Goal: Transaction & Acquisition: Purchase product/service

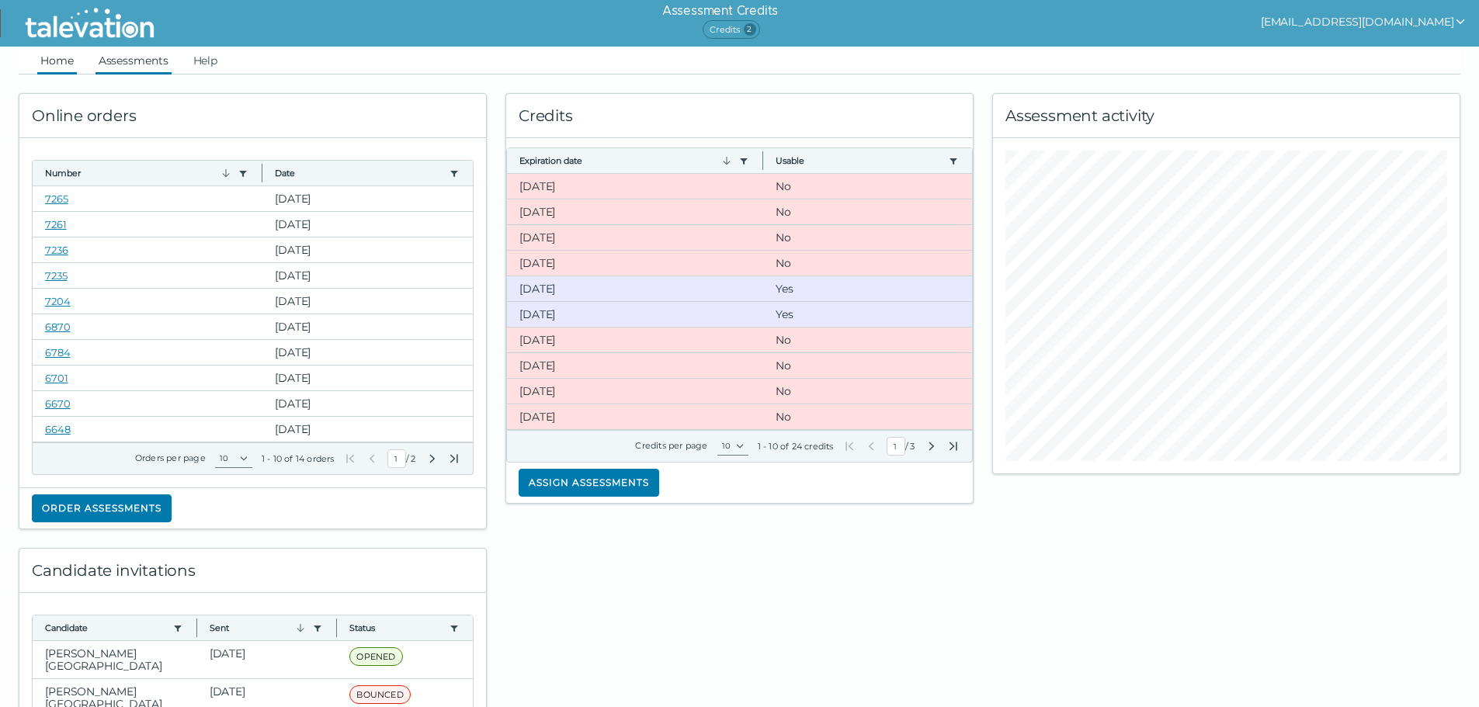
click at [136, 59] on link "Assessments" at bounding box center [133, 61] width 76 height 28
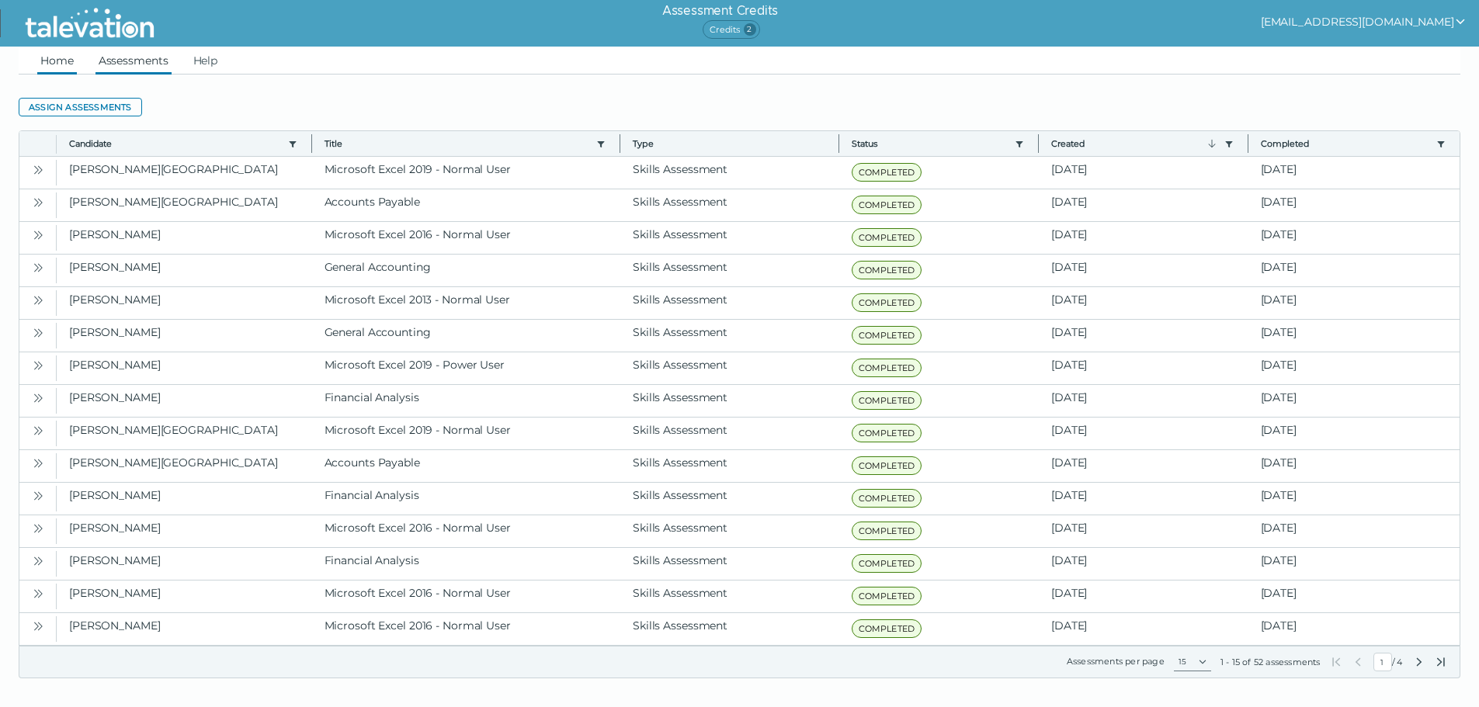
click at [60, 65] on link "Home" at bounding box center [57, 61] width 40 height 28
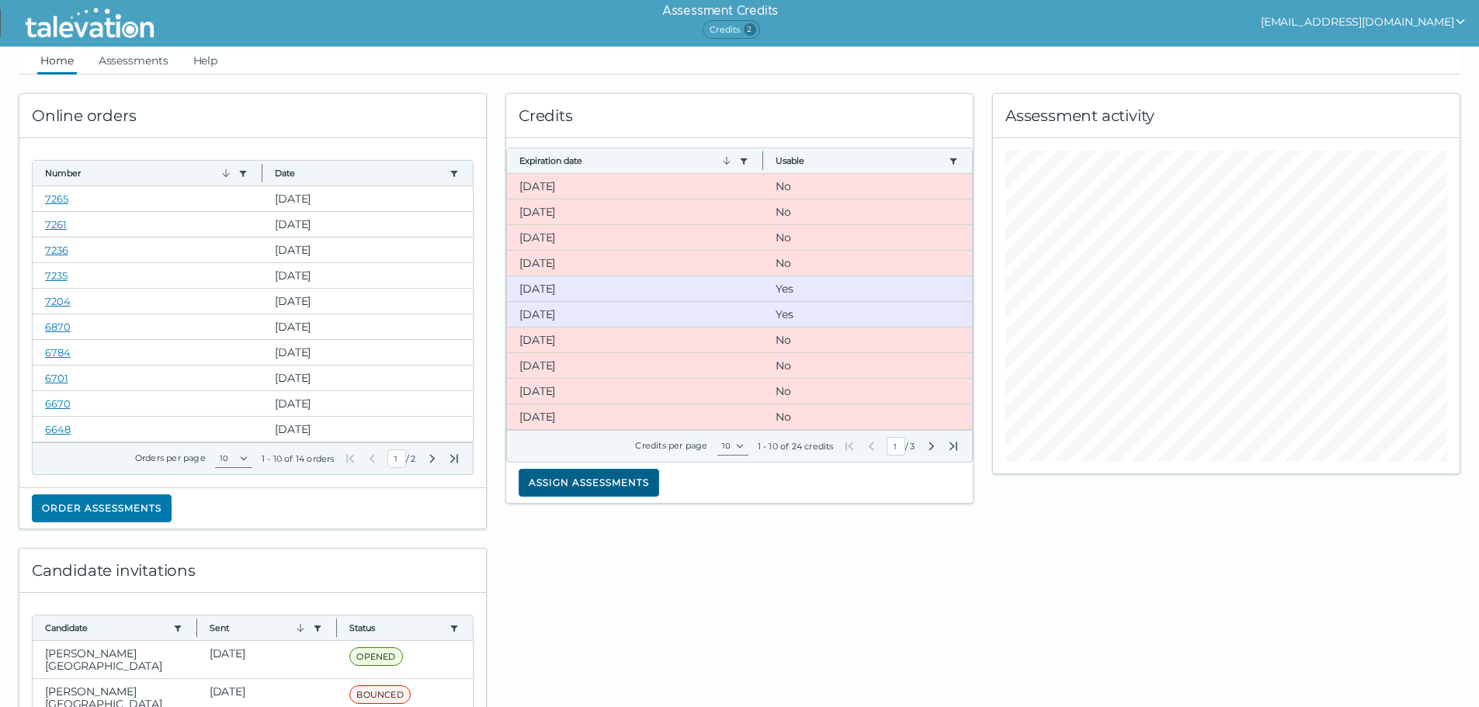
click at [597, 482] on button "Assign assessments" at bounding box center [589, 483] width 141 height 28
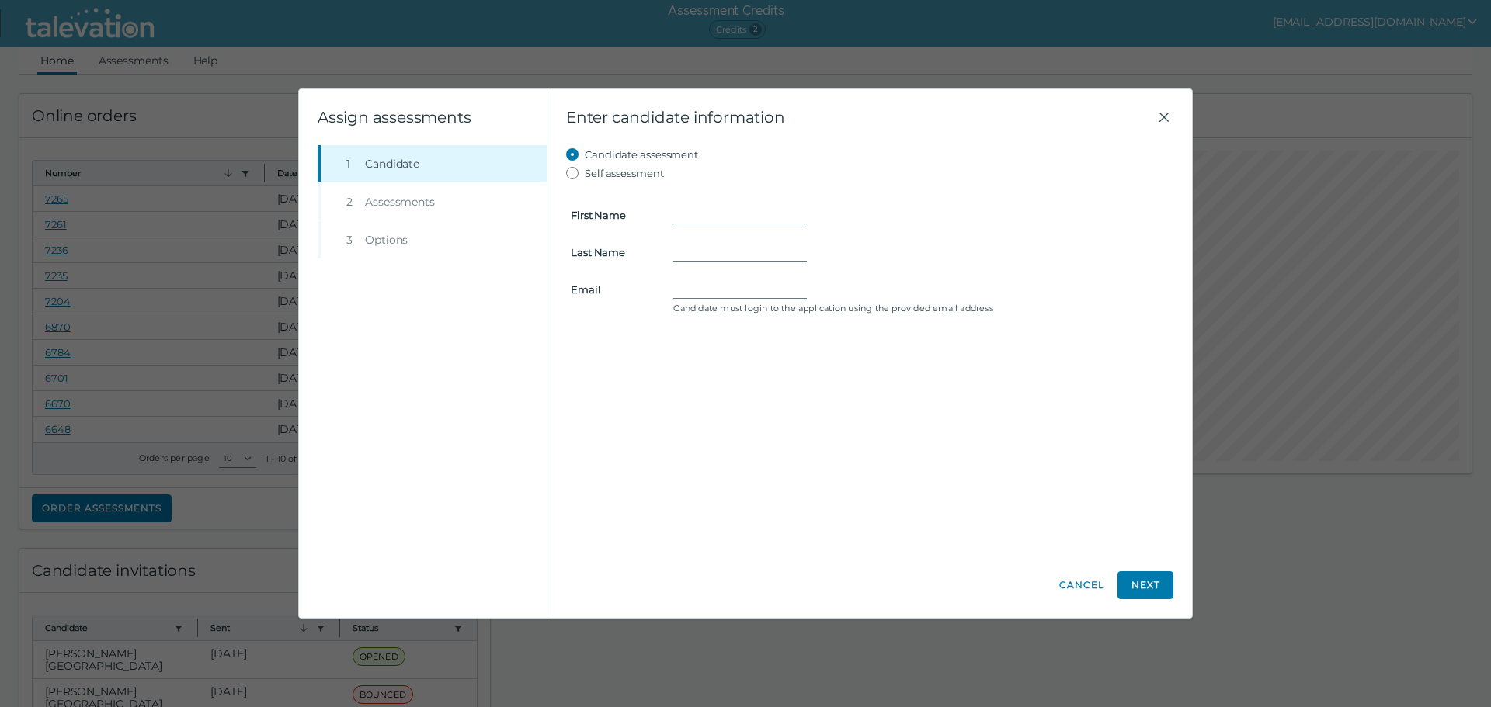
click at [392, 240] on li "Step 3 Options" at bounding box center [432, 239] width 229 height 37
click at [387, 196] on li "Step 2 Assessments" at bounding box center [432, 201] width 229 height 37
click at [1078, 578] on button "Cancel" at bounding box center [1081, 585] width 47 height 28
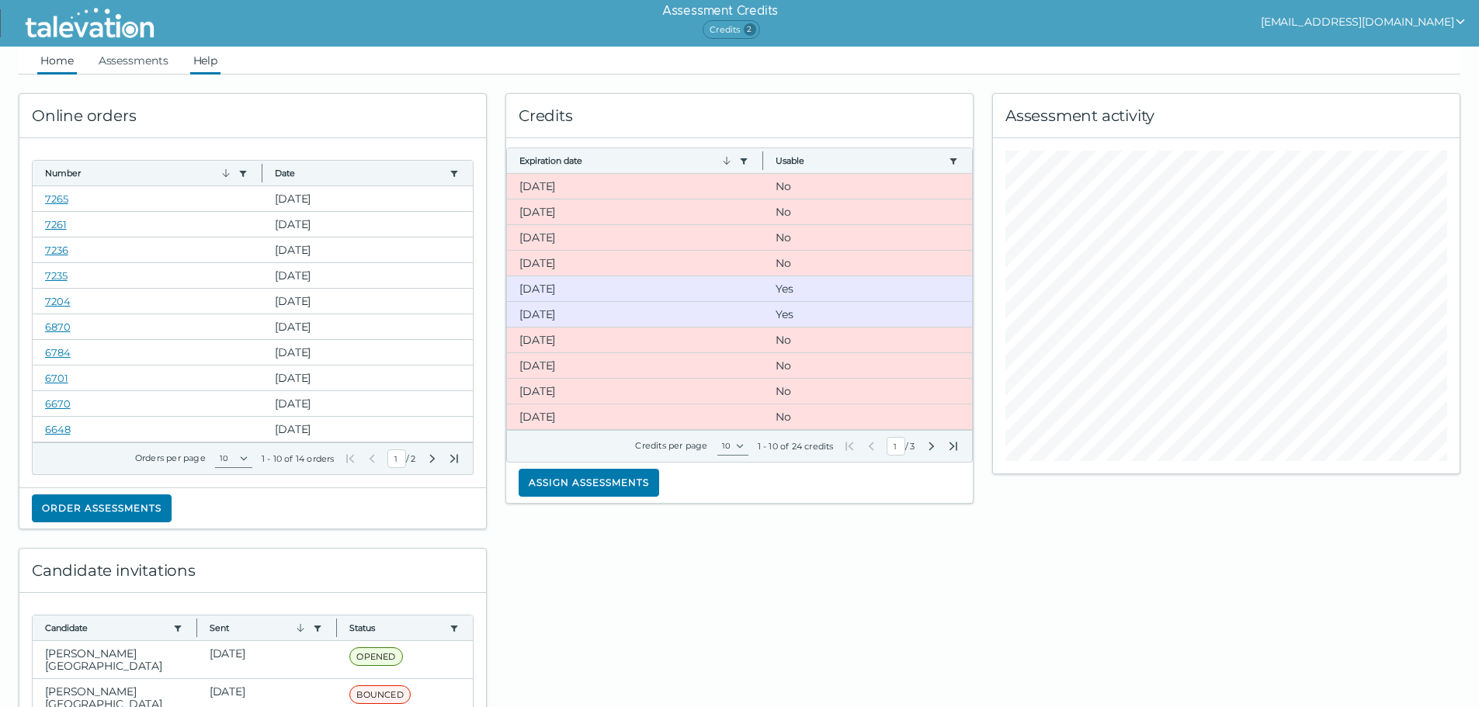
click at [202, 59] on link "Help" at bounding box center [205, 61] width 31 height 28
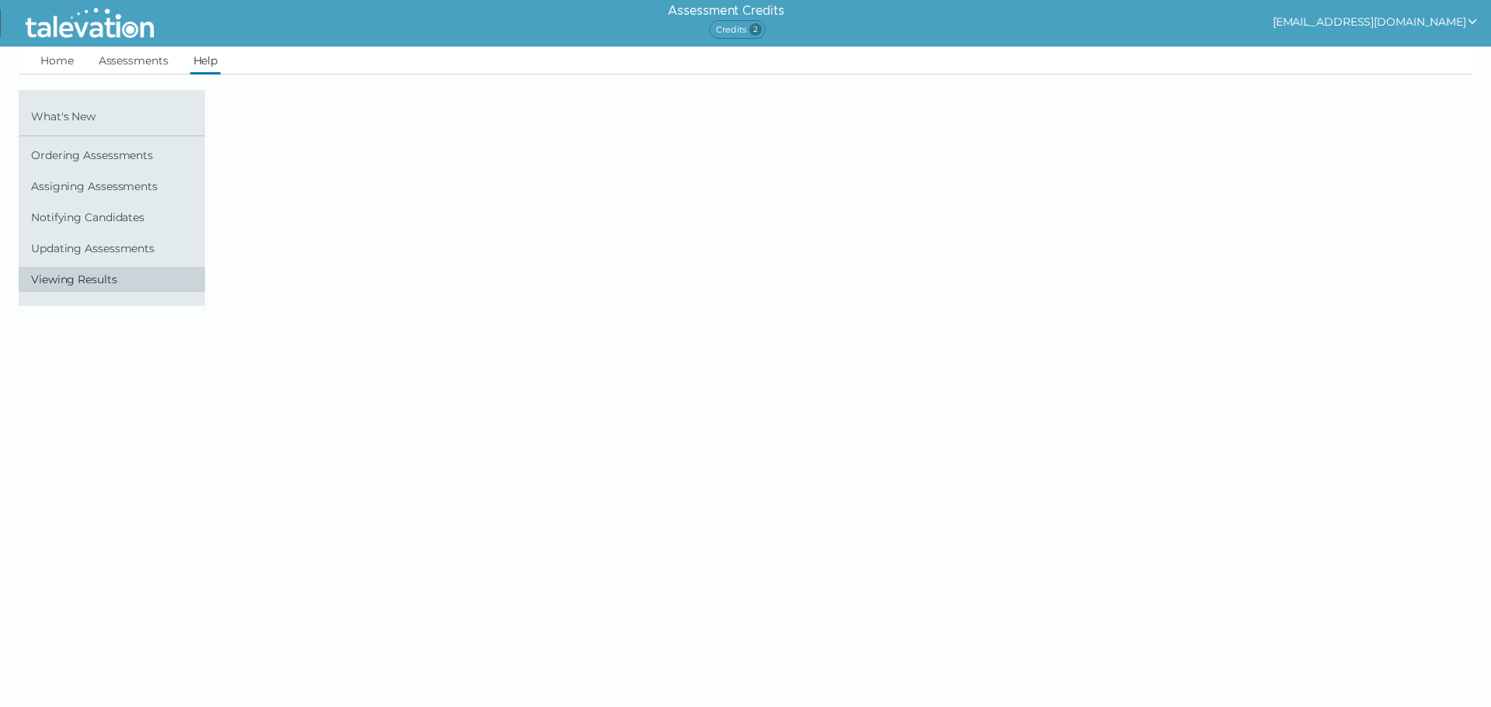
click at [79, 279] on span "Viewing Results" at bounding box center [115, 279] width 168 height 12
click at [335, 255] on div at bounding box center [756, 198] width 981 height 216
click at [158, 57] on link "Assessments" at bounding box center [133, 61] width 76 height 28
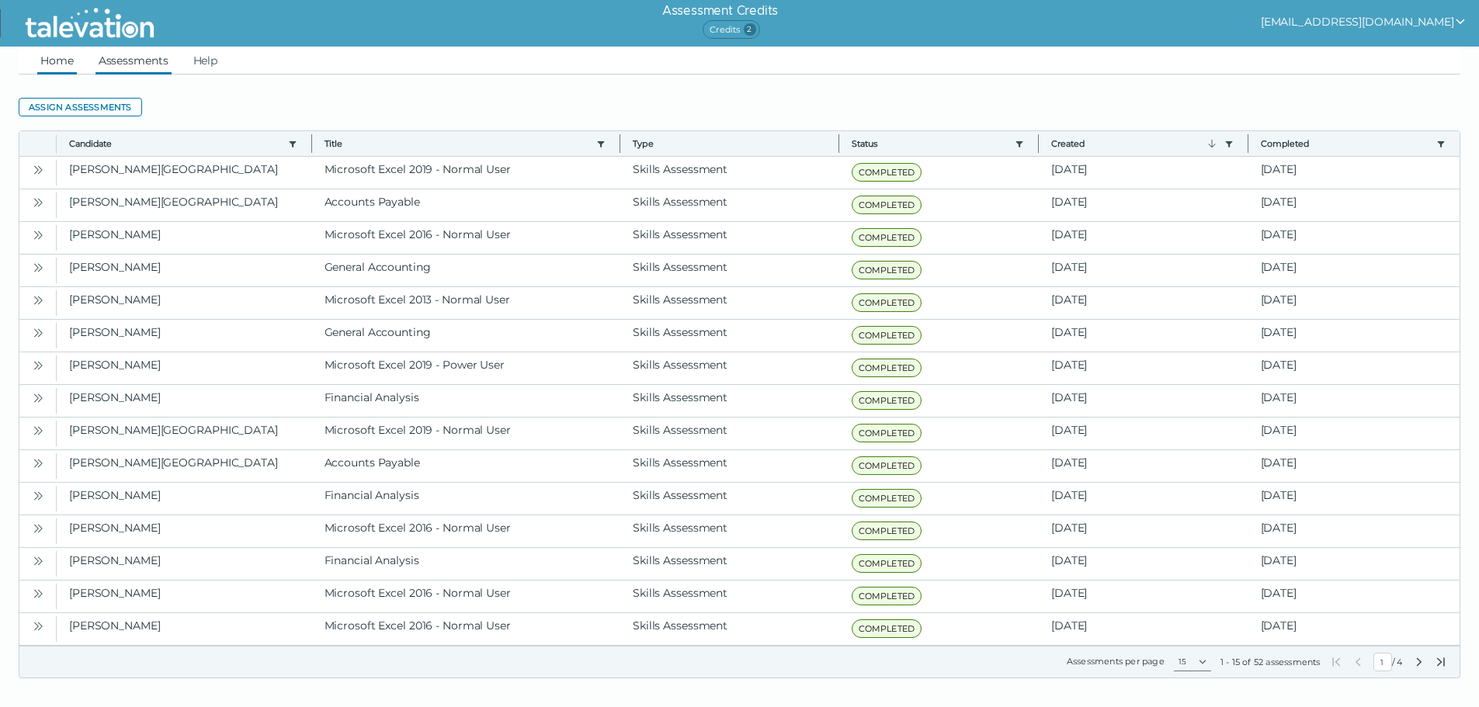
click at [51, 60] on link "Home" at bounding box center [57, 61] width 40 height 28
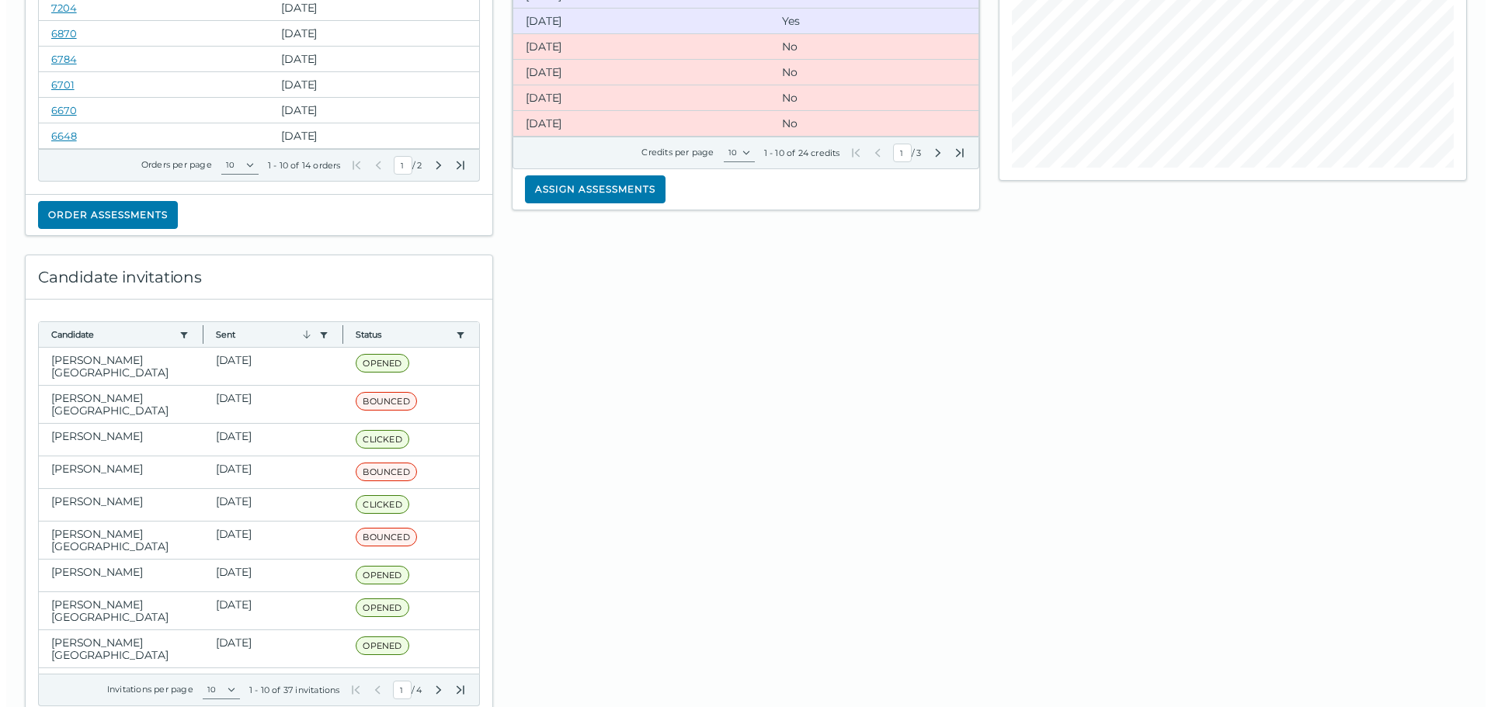
scroll to position [266, 0]
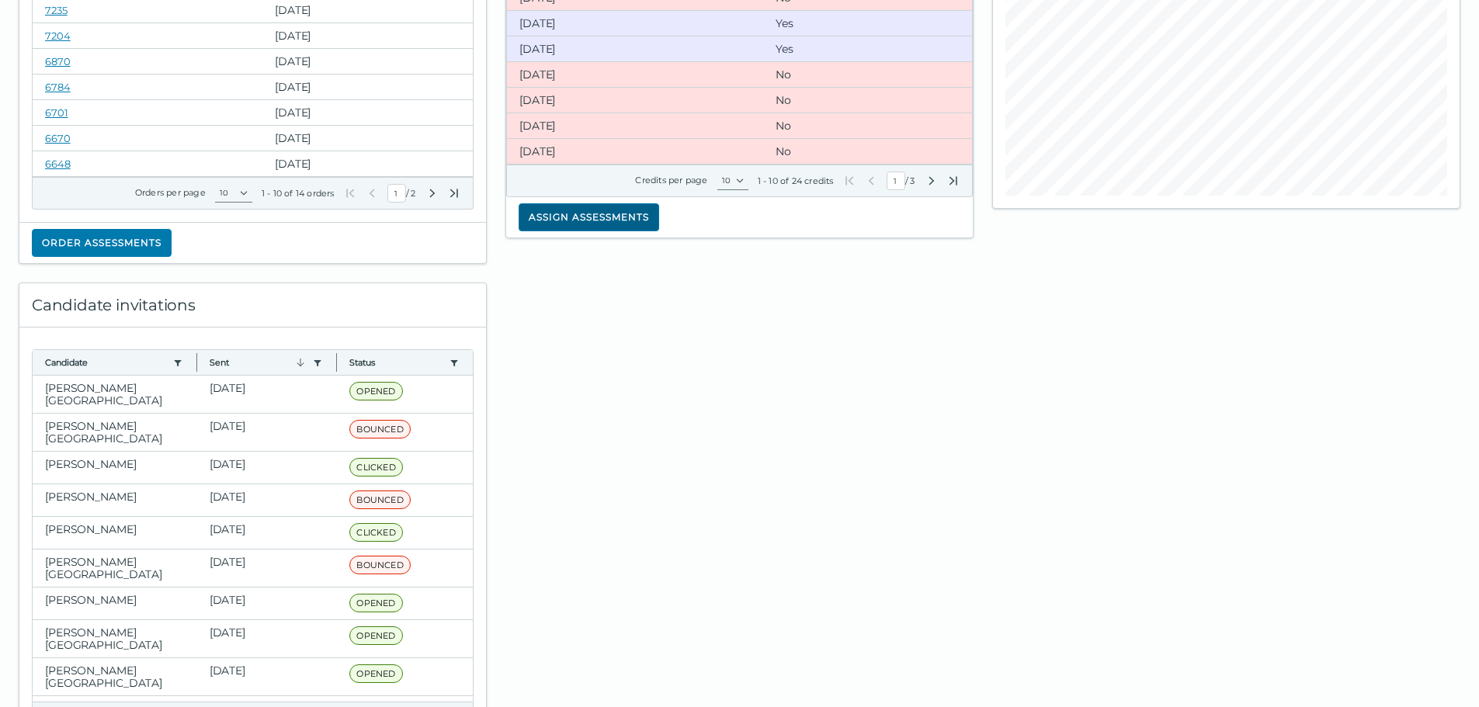
click at [626, 221] on button "Assign assessments" at bounding box center [589, 217] width 141 height 28
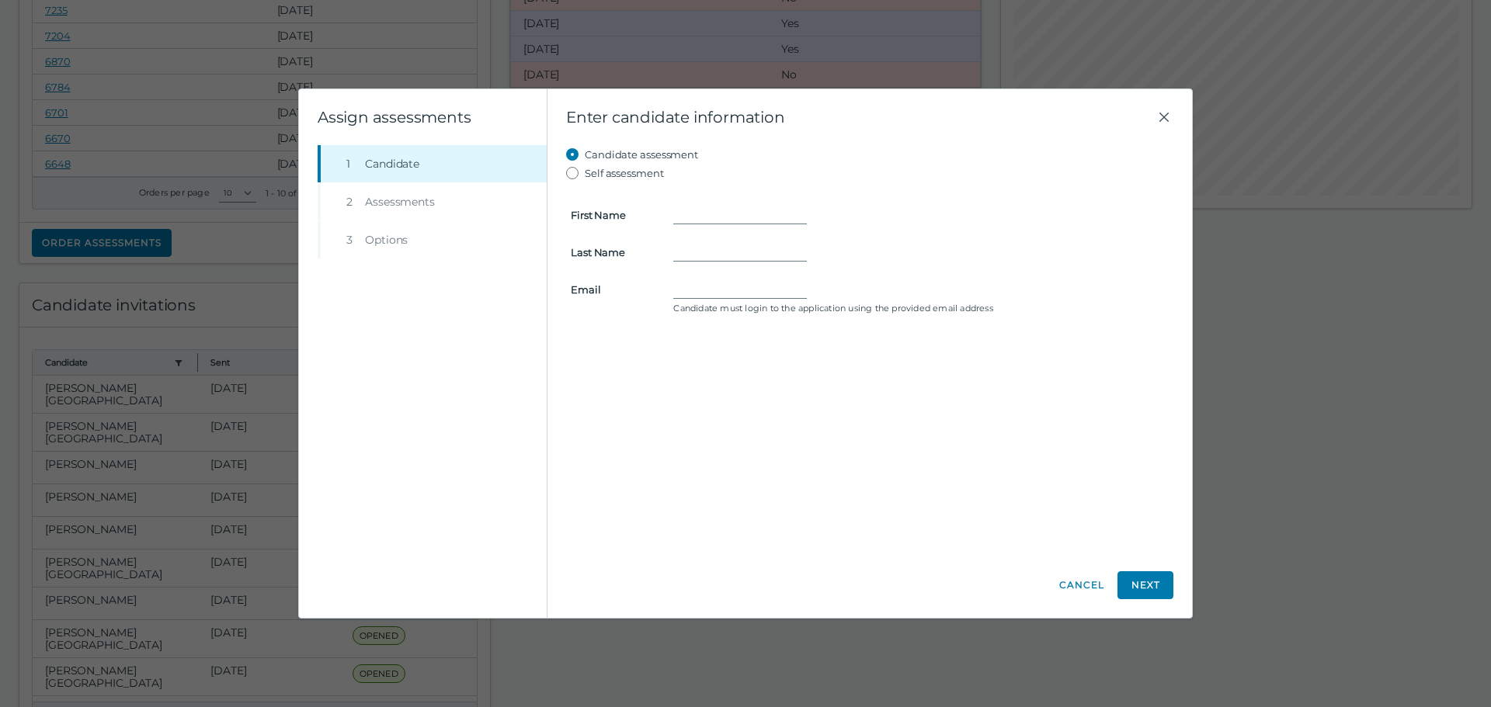
click at [387, 241] on li "Step 3 Options" at bounding box center [432, 239] width 229 height 37
click at [406, 192] on li "Step 2 Assessments" at bounding box center [432, 201] width 229 height 37
click at [571, 173] on input "Self assessment" at bounding box center [575, 173] width 19 height 19
radio input "true"
type input "[PERSON_NAME]"
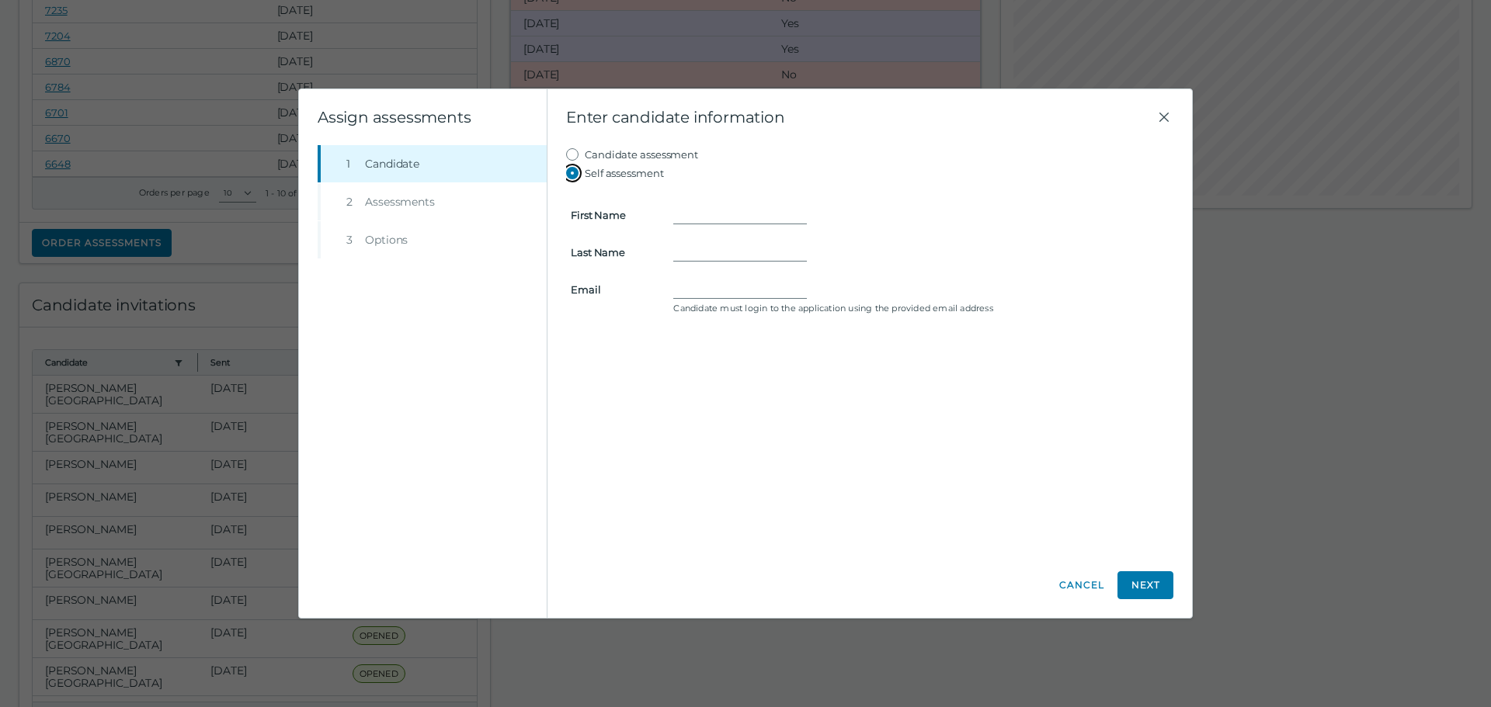
type input "[PERSON_NAME]"
type input "[EMAIL_ADDRESS][DOMAIN_NAME]"
click at [1139, 582] on button "Next" at bounding box center [1145, 585] width 56 height 28
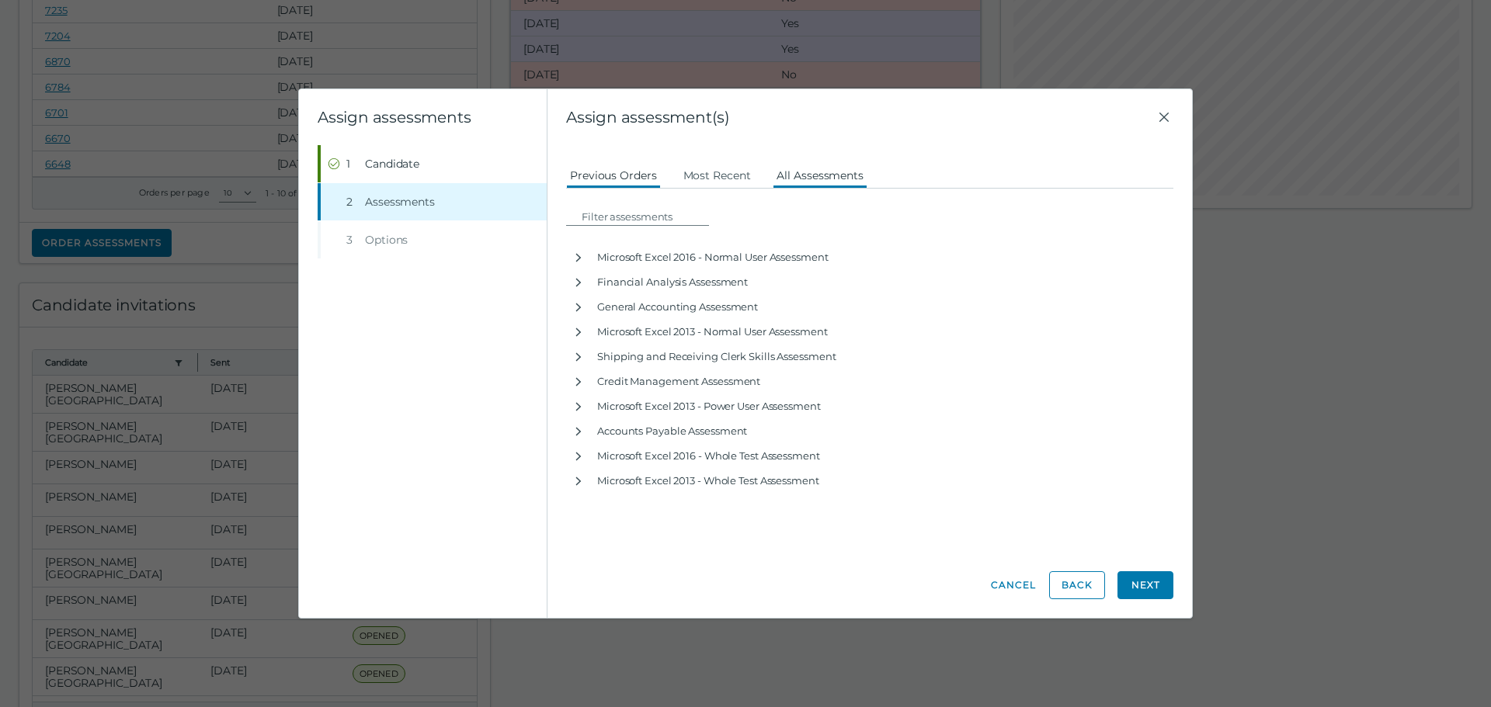
click at [842, 173] on button "All Assessments" at bounding box center [820, 175] width 95 height 28
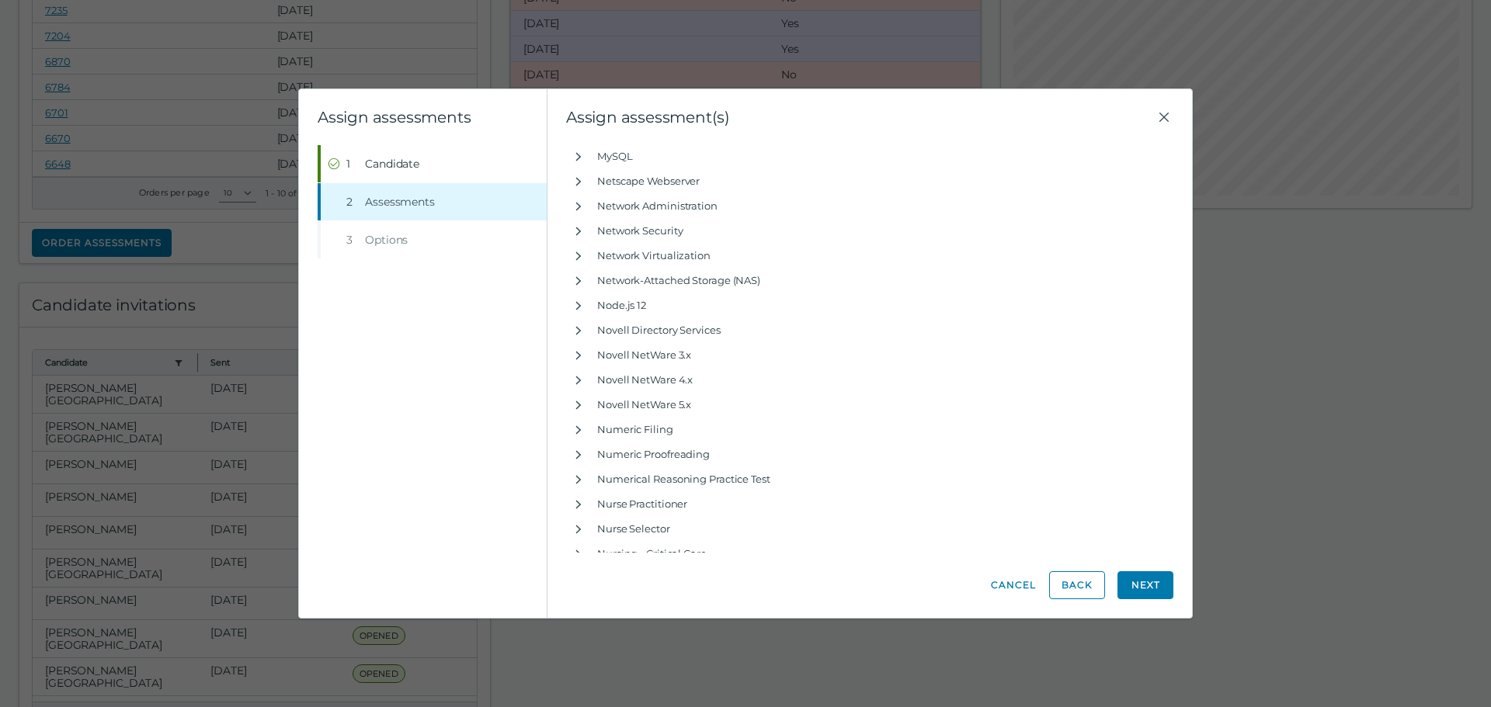
scroll to position [18401, 0]
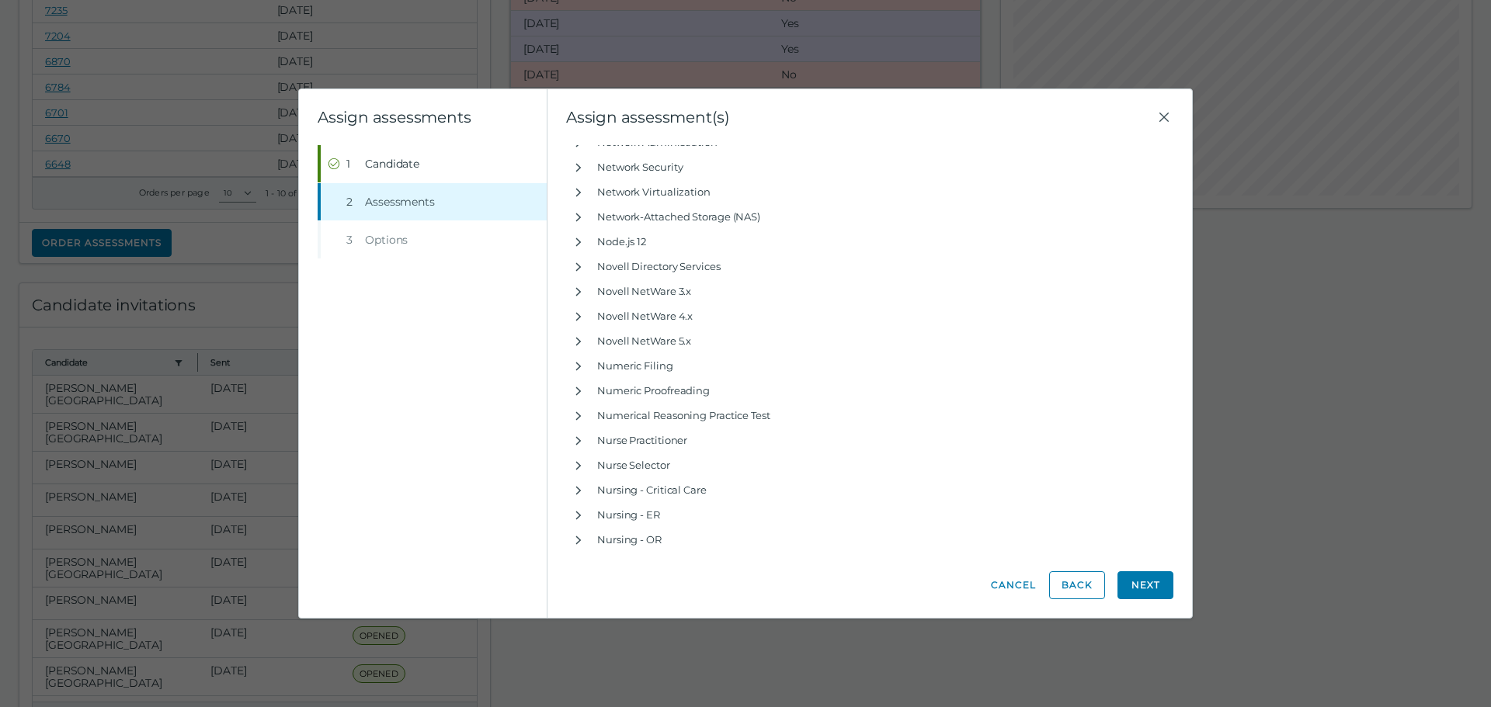
click at [387, 241] on li "Step 3 Options" at bounding box center [432, 239] width 229 height 37
drag, startPoint x: 359, startPoint y: 230, endPoint x: 345, endPoint y: 231, distance: 14.0
click at [358, 231] on li "Step 3 Options" at bounding box center [432, 239] width 229 height 37
click at [342, 231] on li "Step 3 Options" at bounding box center [432, 239] width 229 height 37
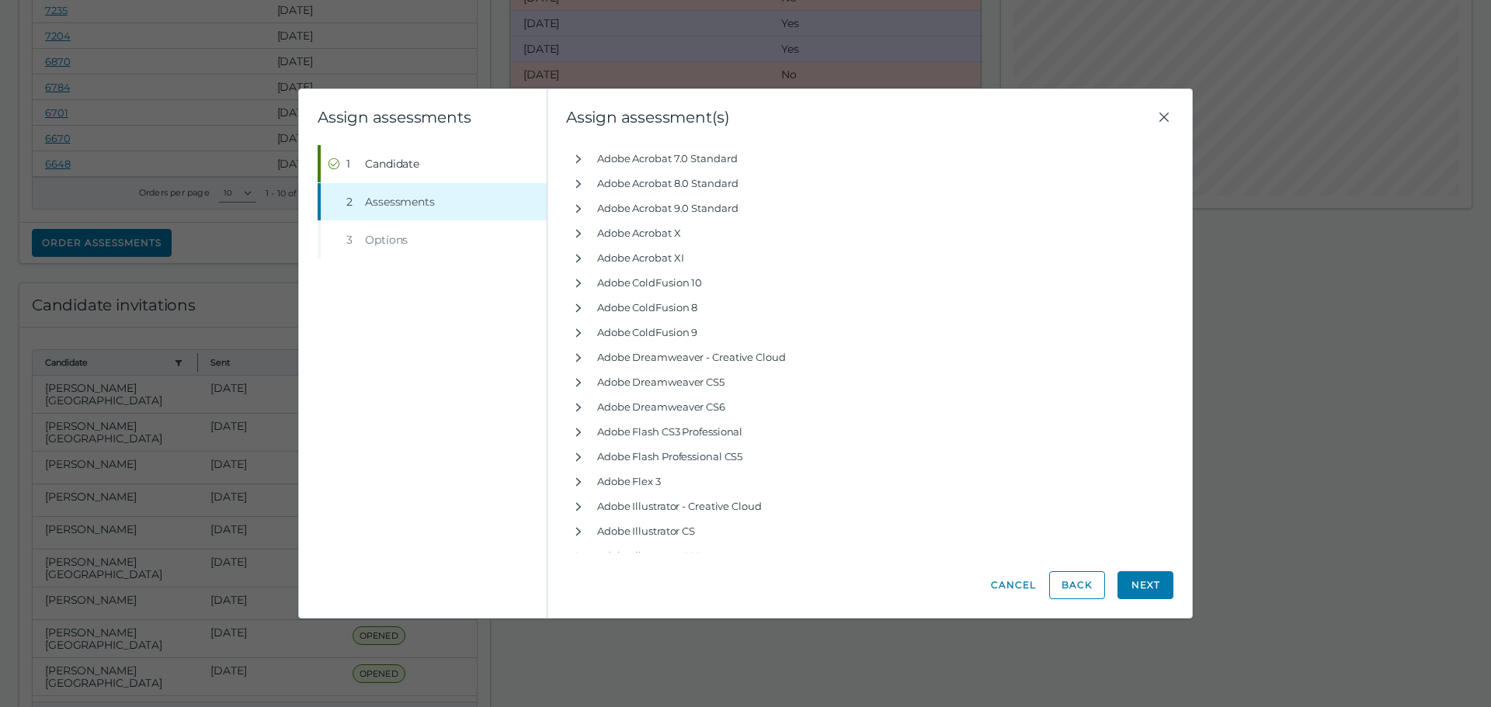
scroll to position [0, 0]
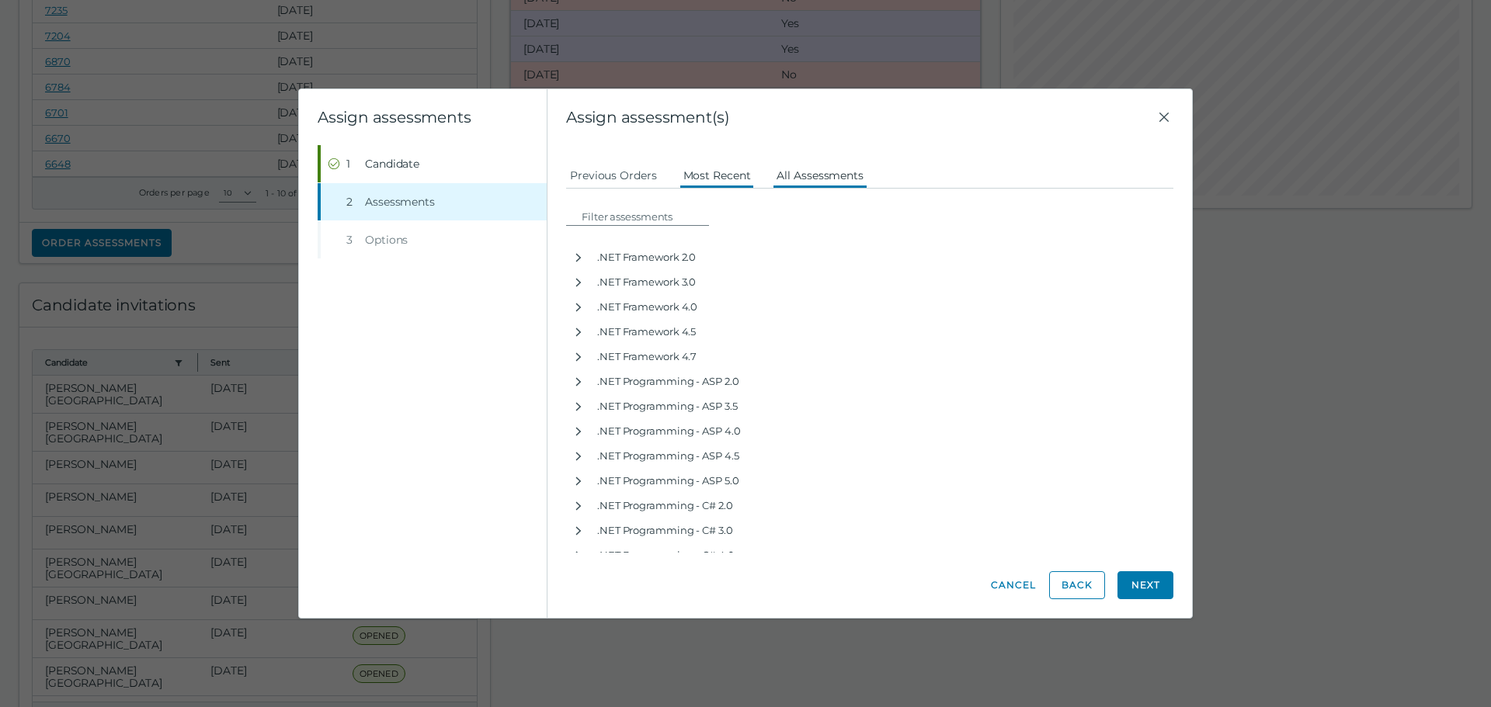
click at [704, 175] on button "Most Recent" at bounding box center [716, 175] width 75 height 28
click at [1016, 585] on button "Cancel" at bounding box center [1013, 585] width 47 height 28
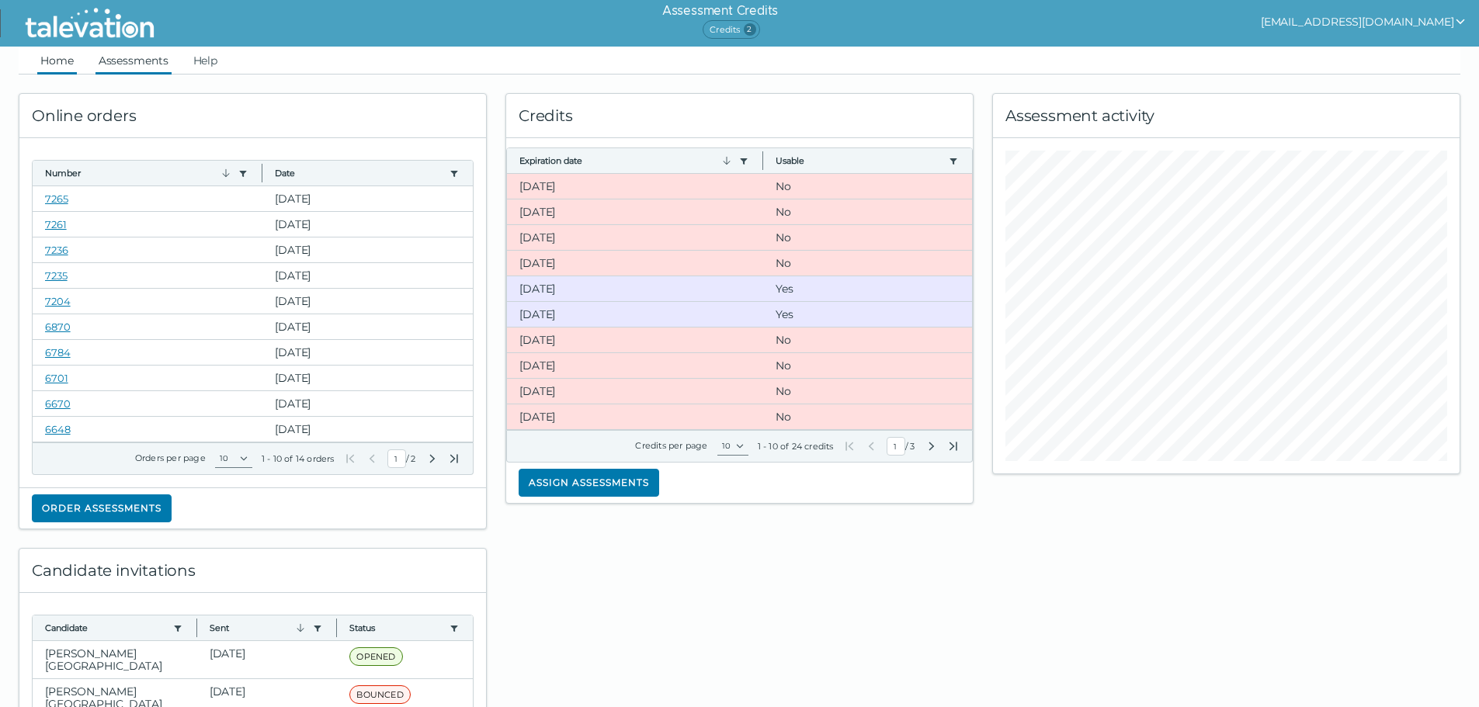
click at [129, 59] on link "Assessments" at bounding box center [133, 61] width 76 height 28
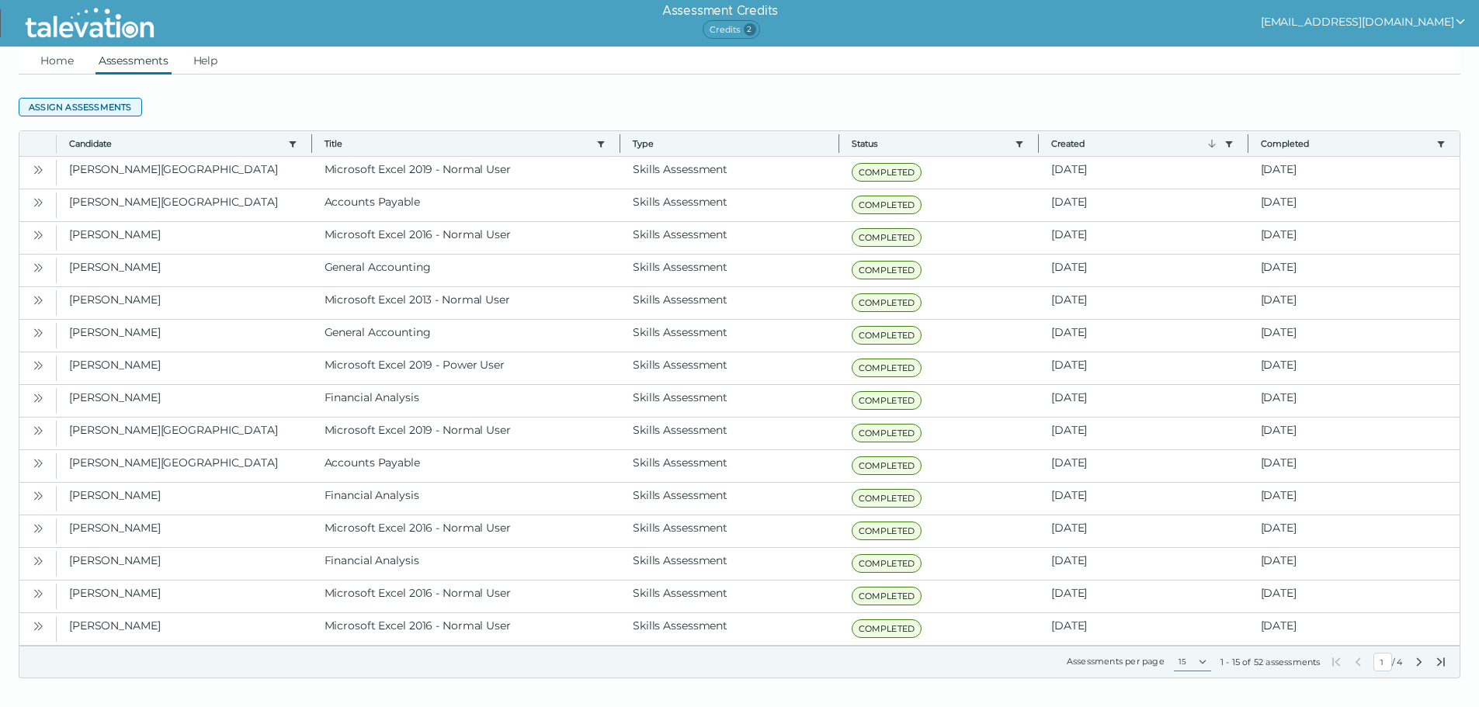
click at [120, 105] on button "Assign assessments" at bounding box center [80, 107] width 123 height 19
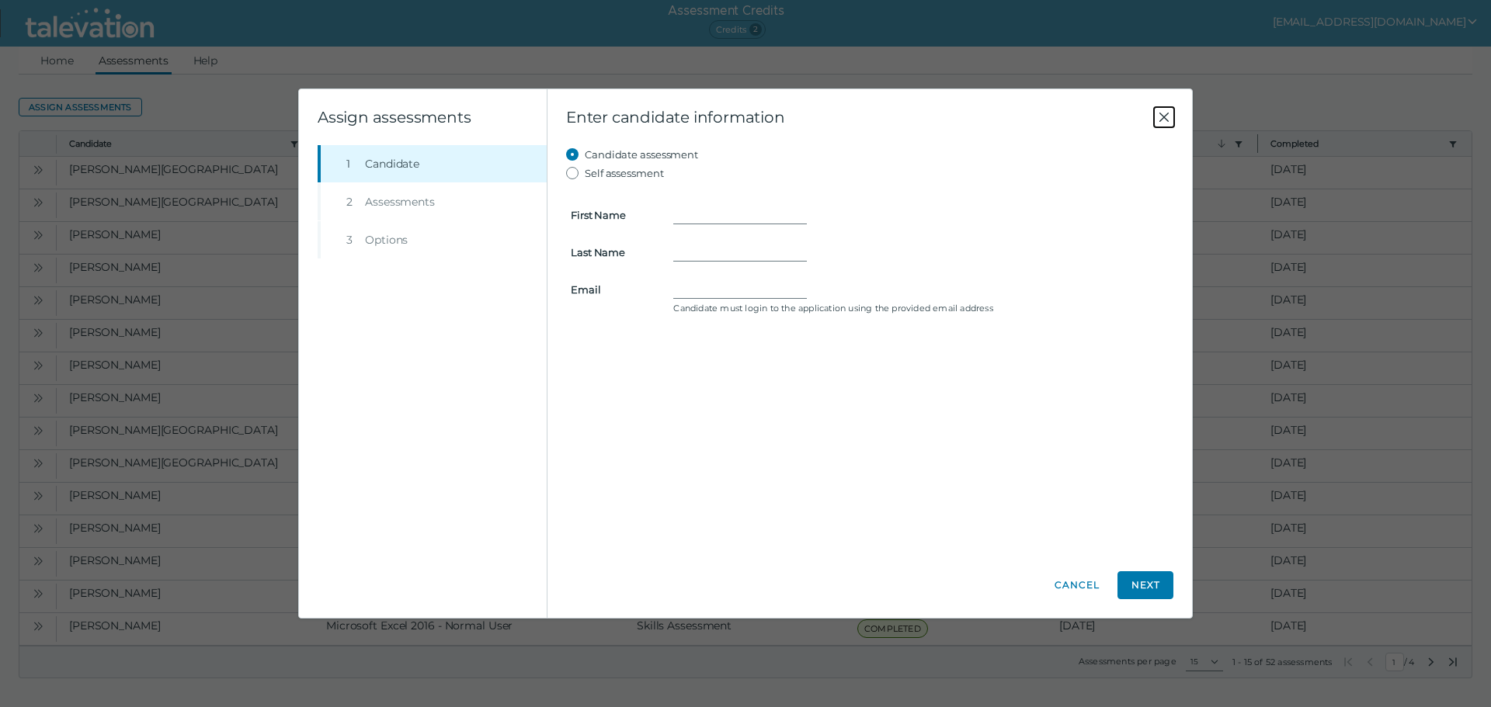
click at [1161, 114] on icon "Close" at bounding box center [1163, 117] width 19 height 19
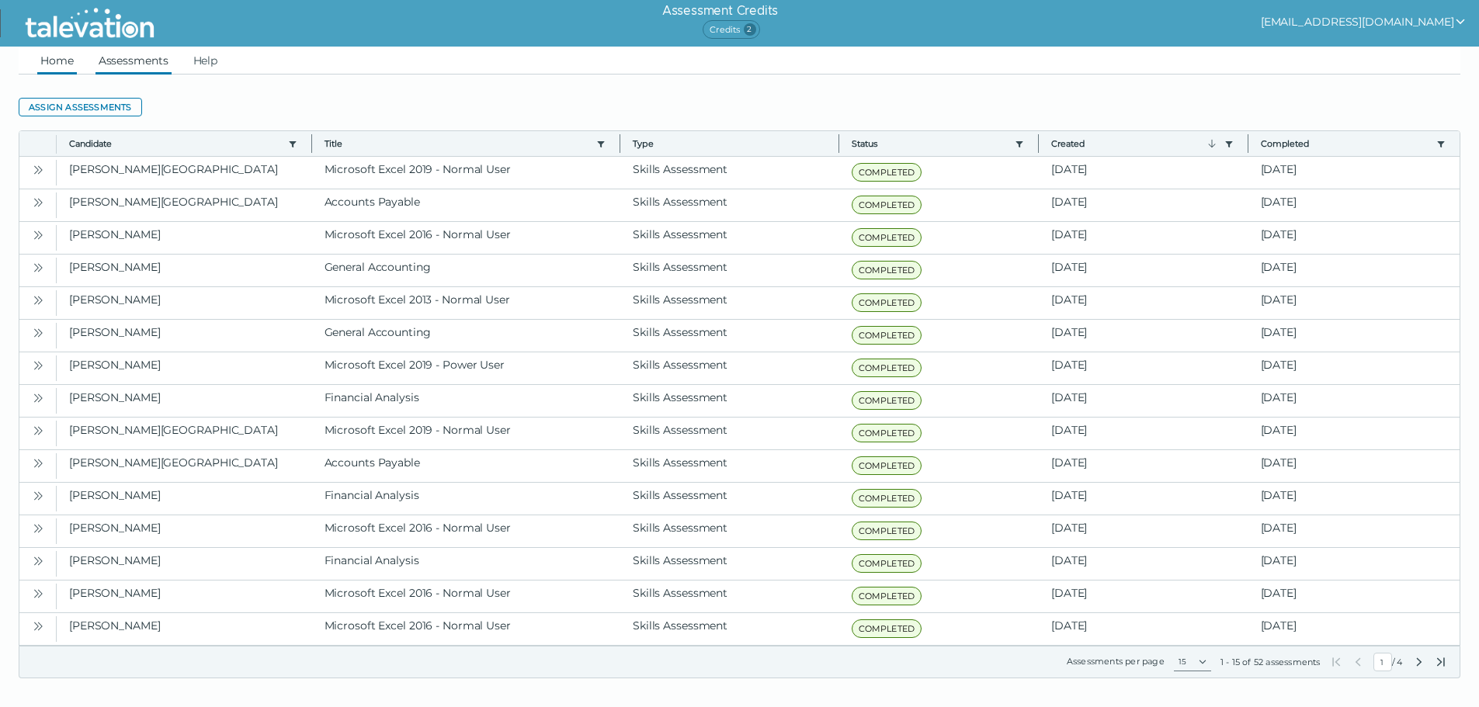
click at [59, 60] on link "Home" at bounding box center [57, 61] width 40 height 28
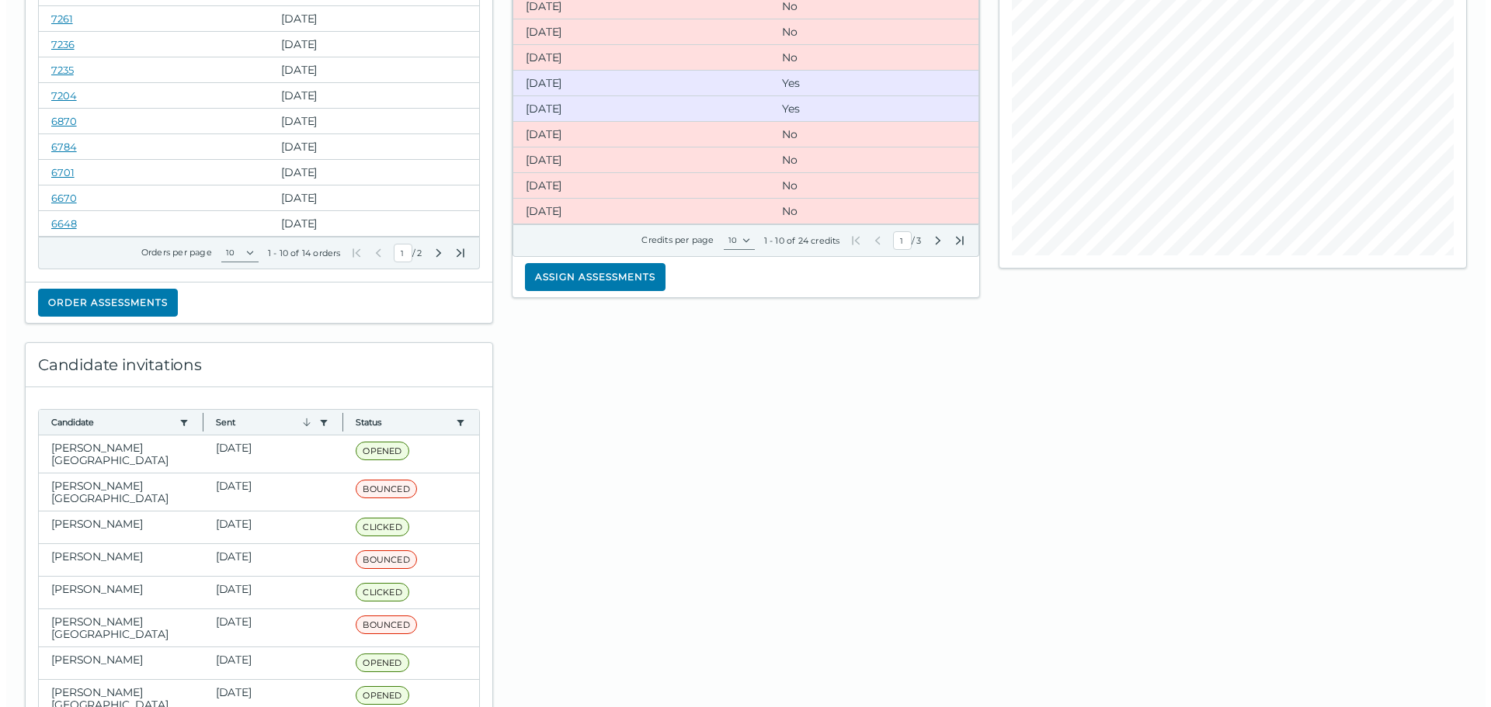
scroll to position [233, 0]
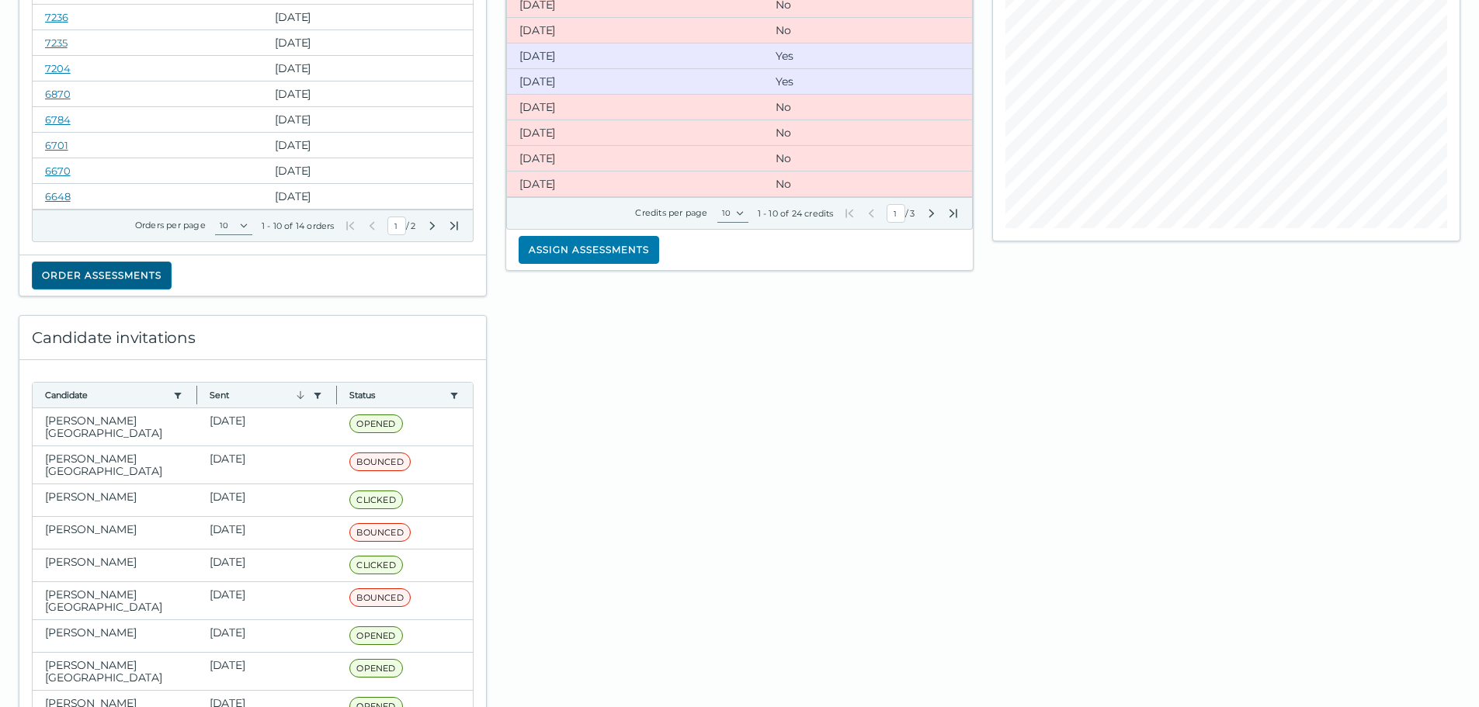
click at [135, 272] on button "Order assessments" at bounding box center [102, 276] width 140 height 28
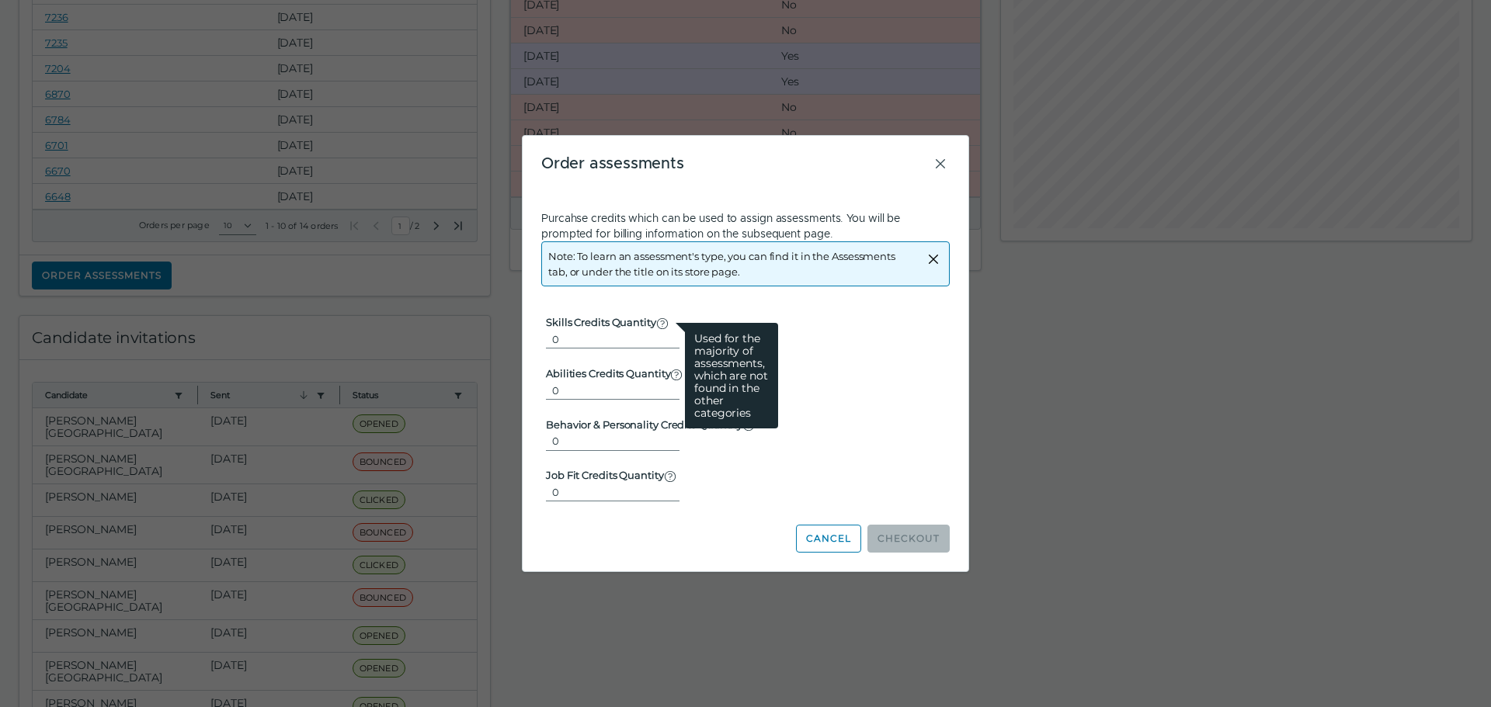
click at [661, 321] on icon at bounding box center [662, 324] width 12 height 12
click at [661, 330] on input "0" at bounding box center [613, 339] width 134 height 19
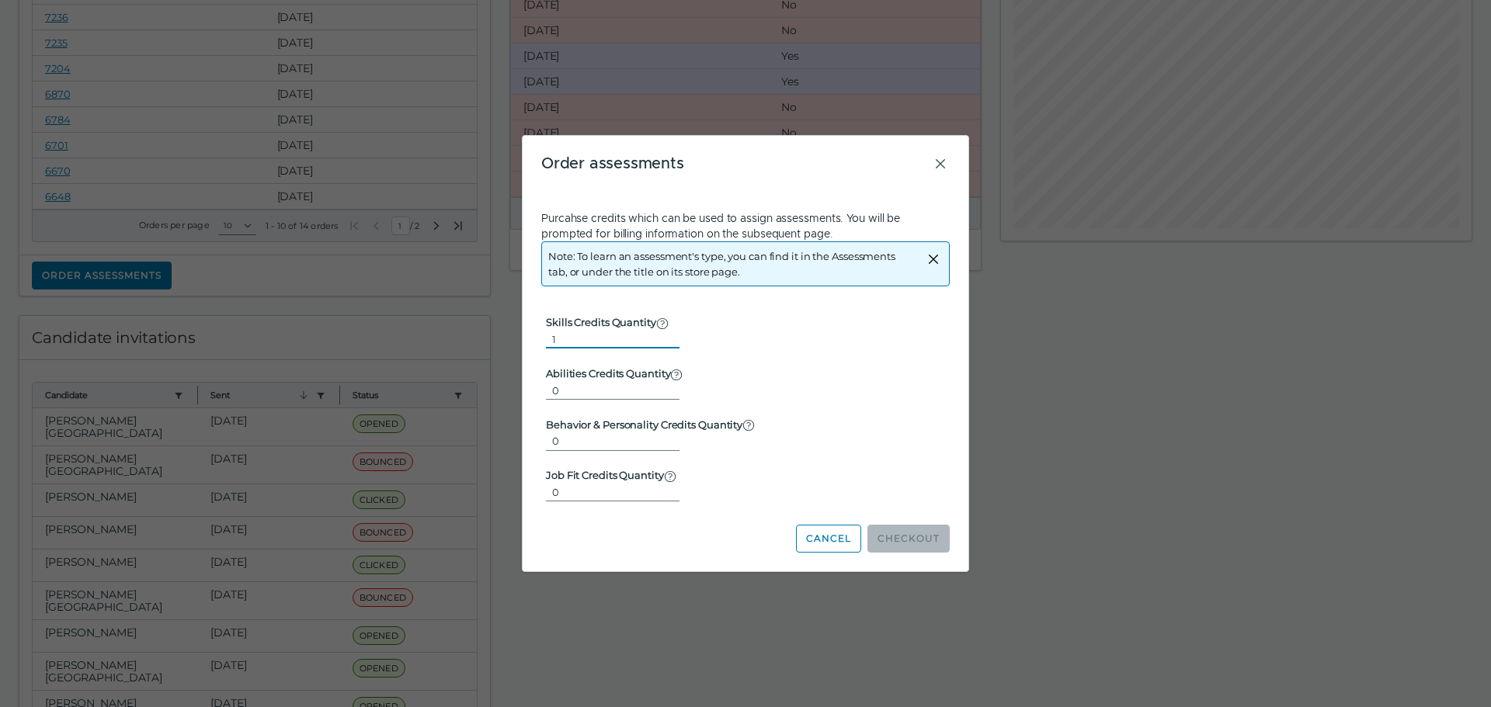
type input "1"
click at [661, 332] on input "1" at bounding box center [613, 339] width 134 height 19
click at [890, 533] on button "Checkout" at bounding box center [908, 539] width 82 height 28
